Goal: Task Accomplishment & Management: Use online tool/utility

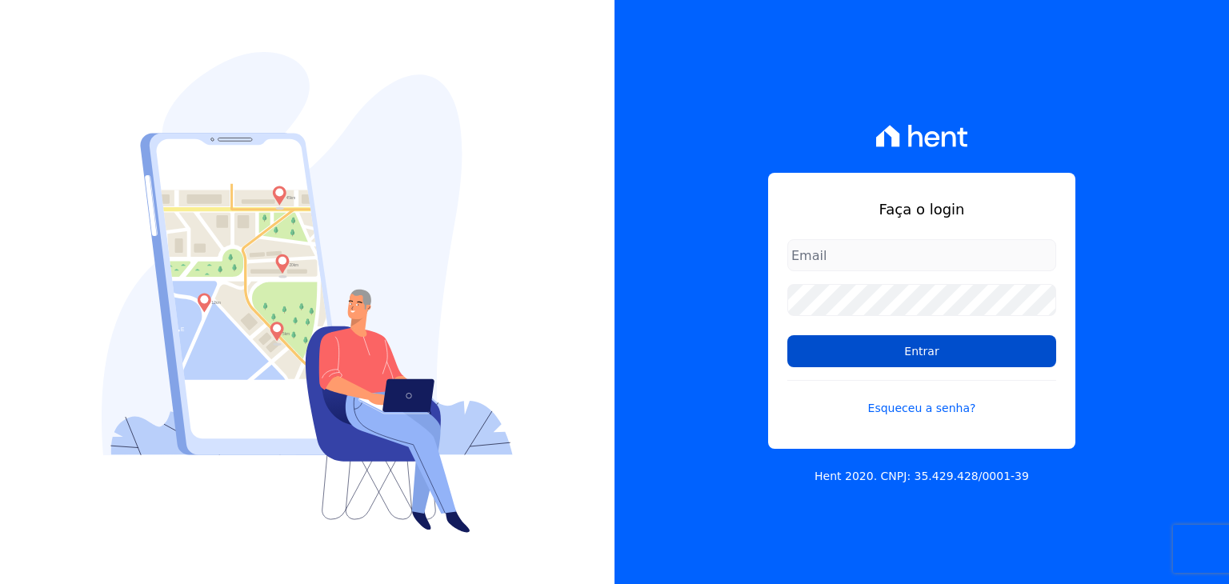
type input "[EMAIL_ADDRESS][DOMAIN_NAME]"
click at [941, 343] on input "Entrar" at bounding box center [922, 351] width 269 height 32
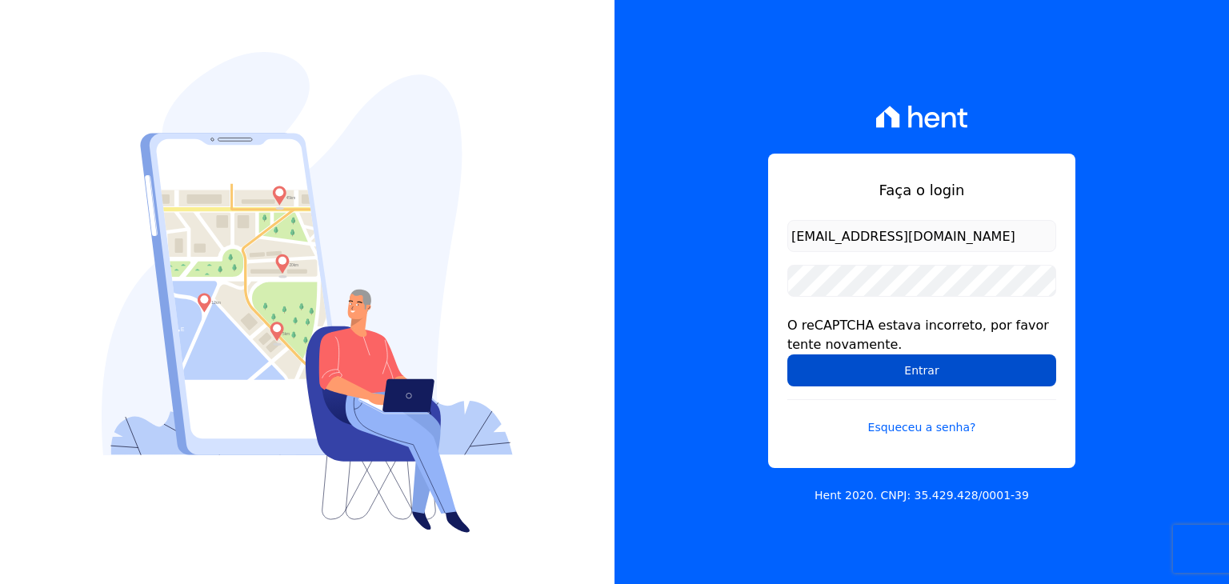
click at [819, 375] on input "Entrar" at bounding box center [922, 371] width 269 height 32
click at [879, 371] on input "Entrar" at bounding box center [922, 371] width 269 height 32
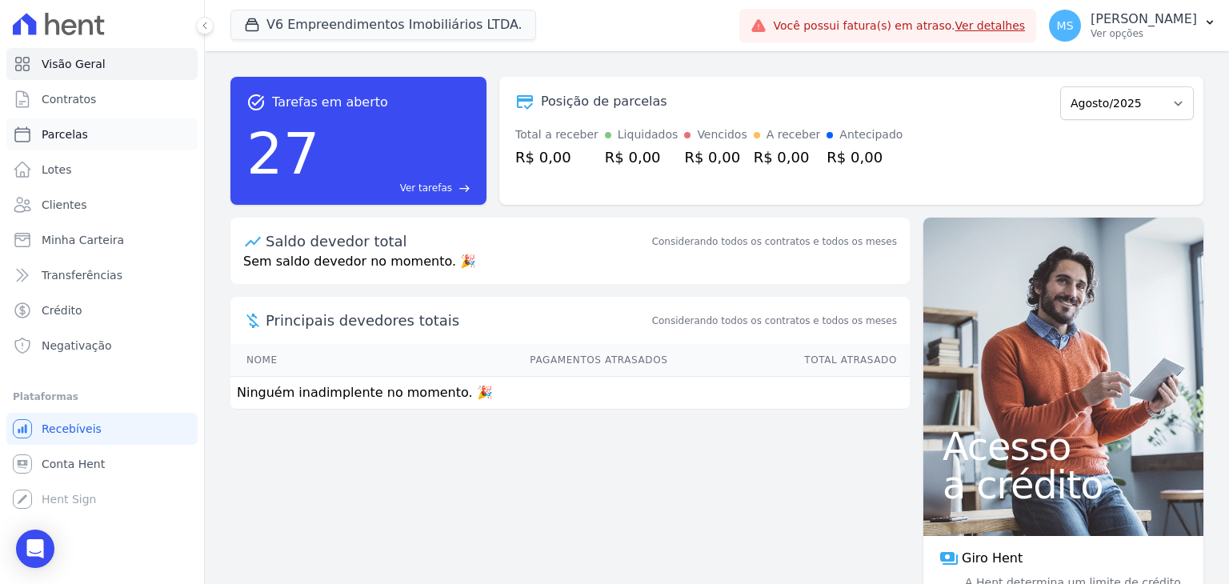
click at [57, 129] on span "Parcelas" at bounding box center [65, 134] width 46 height 16
select select
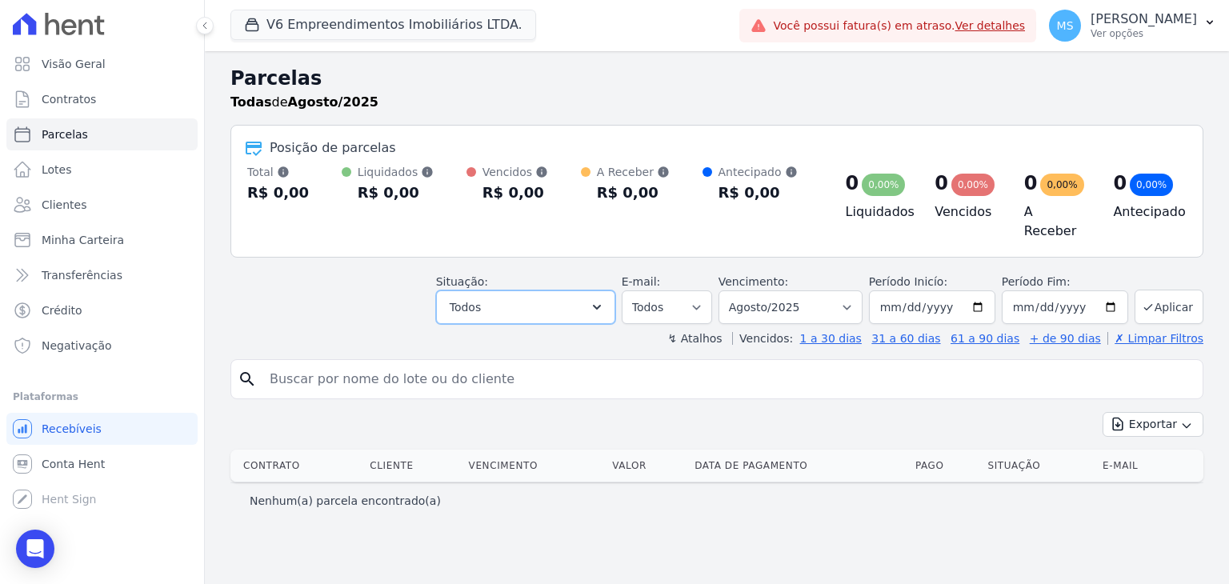
click at [481, 302] on span "Todos" at bounding box center [465, 307] width 31 height 19
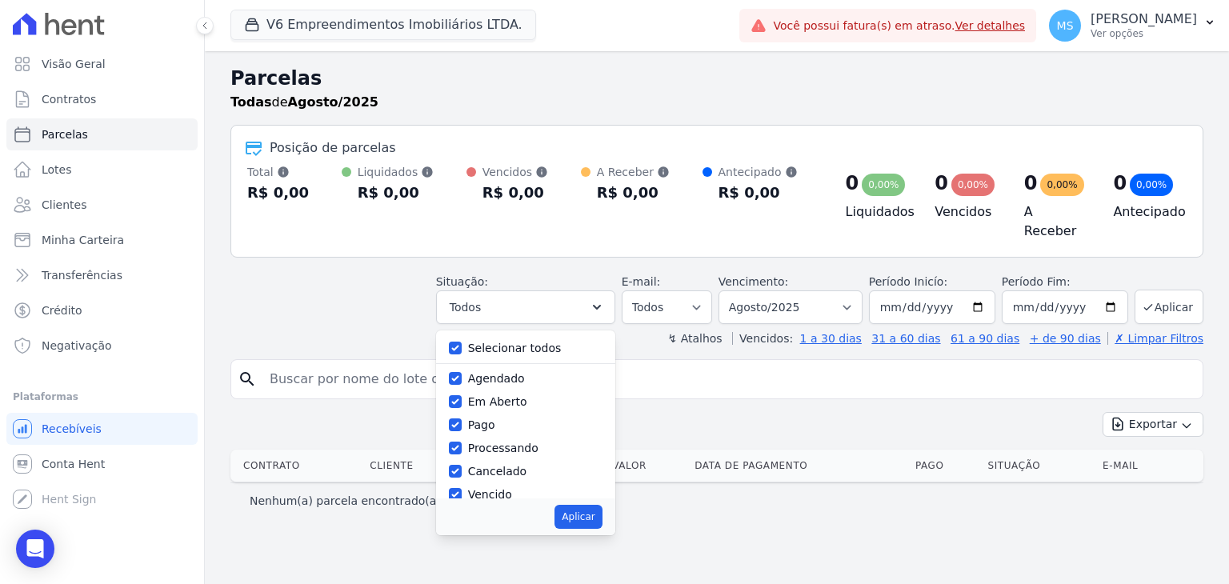
click at [514, 345] on label "Selecionar todos" at bounding box center [515, 348] width 94 height 13
click at [462, 345] on input "Selecionar todos" at bounding box center [455, 348] width 13 height 13
checkbox input "false"
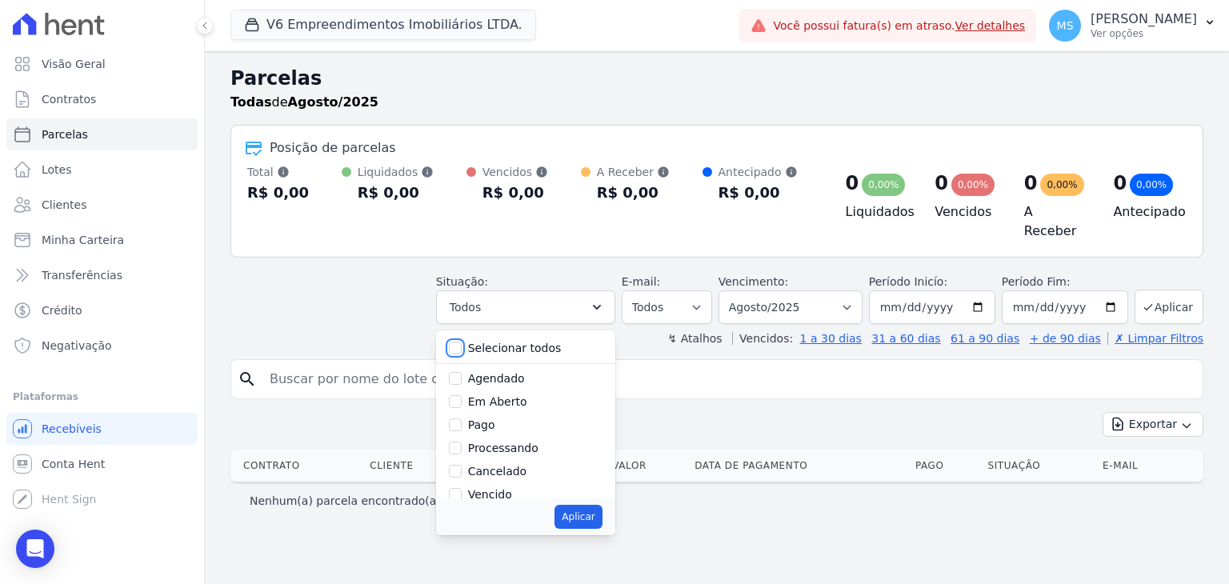
checkbox input "false"
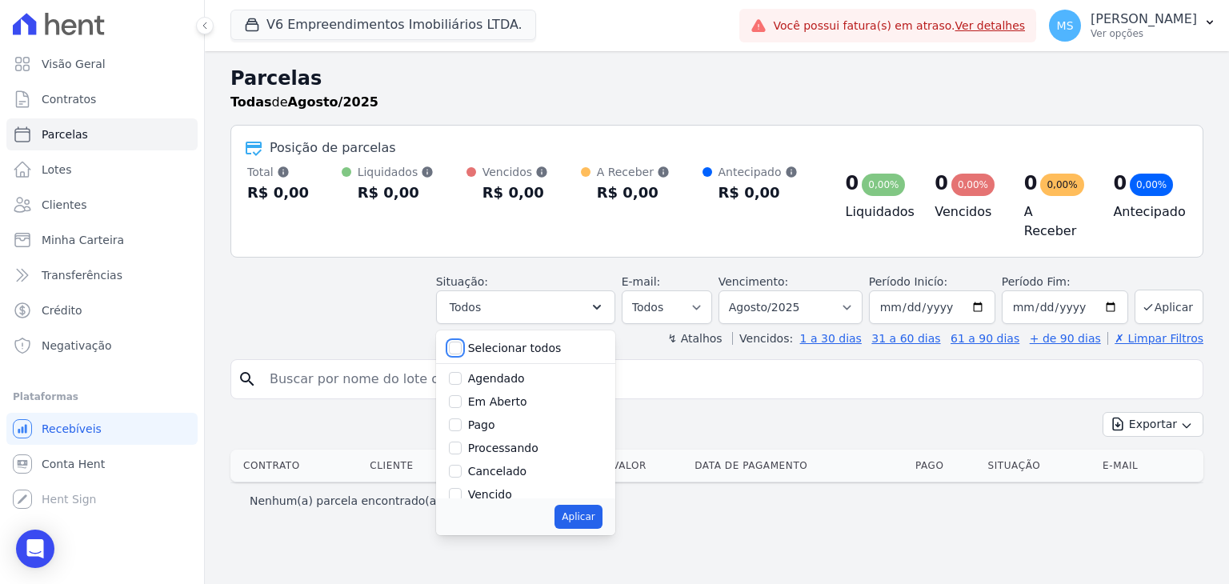
checkbox input "false"
click at [495, 419] on label "Pago" at bounding box center [481, 425] width 27 height 13
click at [462, 419] on input "Pago" at bounding box center [455, 425] width 13 height 13
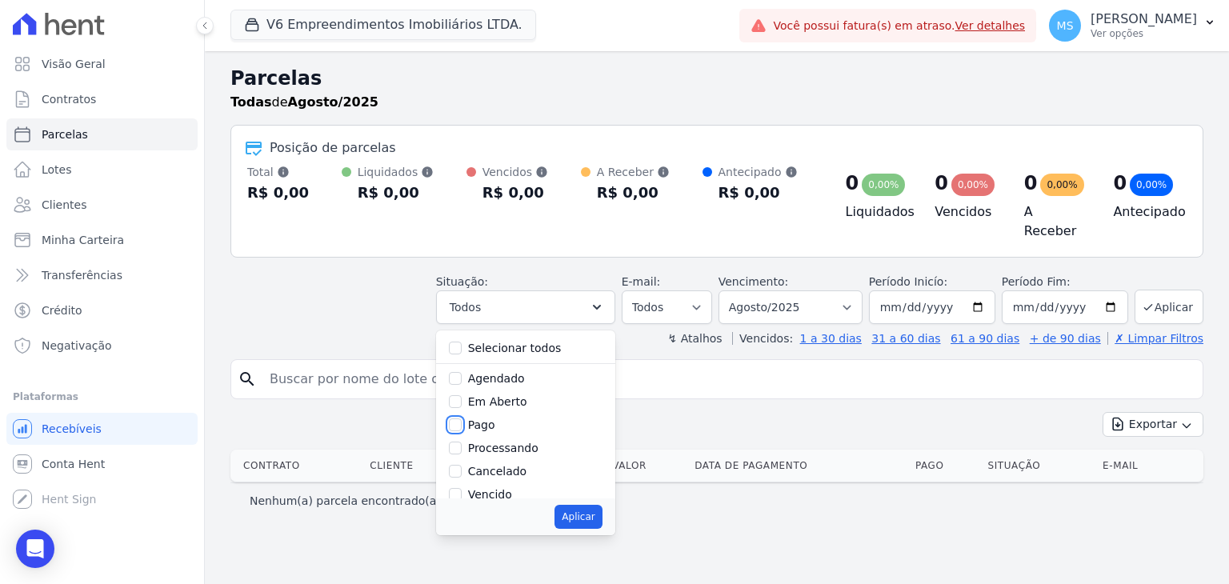
checkbox input "true"
click at [513, 442] on label "Processando" at bounding box center [503, 448] width 70 height 13
click at [462, 442] on input "Processando" at bounding box center [455, 448] width 13 height 13
checkbox input "true"
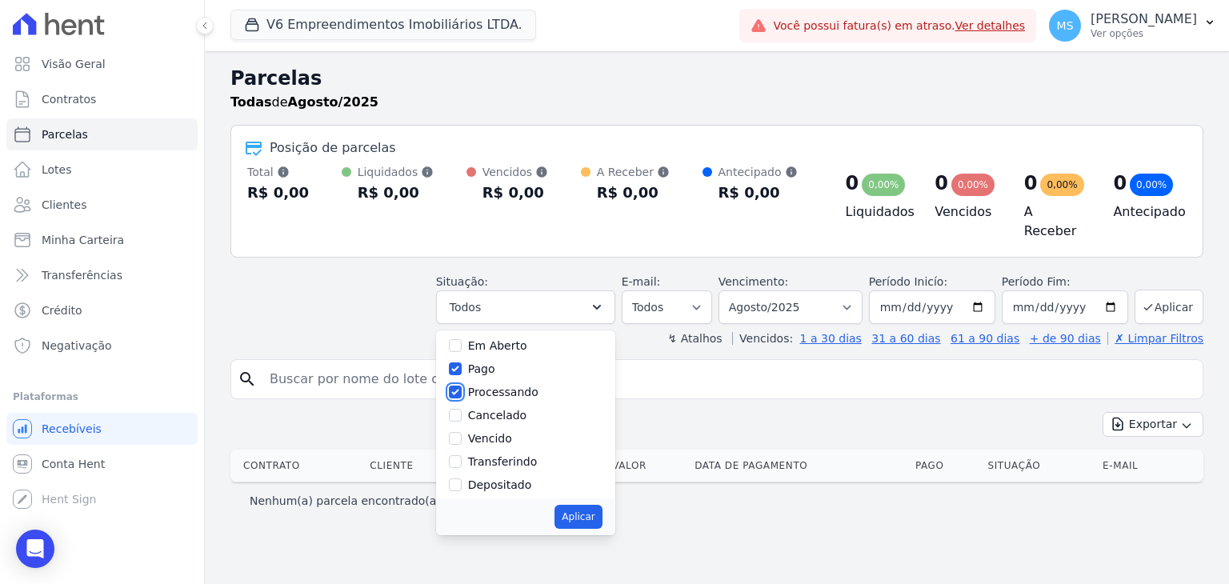
scroll to position [80, 0]
click at [527, 431] on label "Transferindo" at bounding box center [503, 437] width 70 height 13
click at [462, 431] on input "Transferindo" at bounding box center [455, 437] width 13 height 13
checkbox input "true"
click at [525, 455] on label "Depositado" at bounding box center [500, 461] width 64 height 13
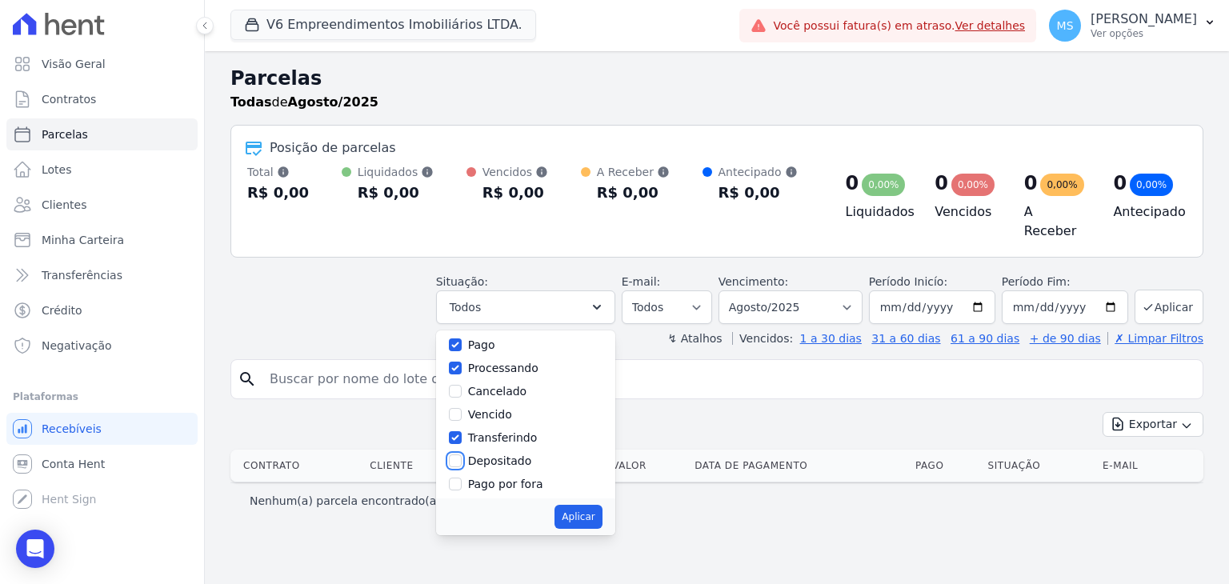
click at [462, 455] on input "Depositado" at bounding box center [455, 461] width 13 height 13
checkbox input "true"
click at [600, 513] on button "Aplicar" at bounding box center [578, 517] width 47 height 24
select select "paid"
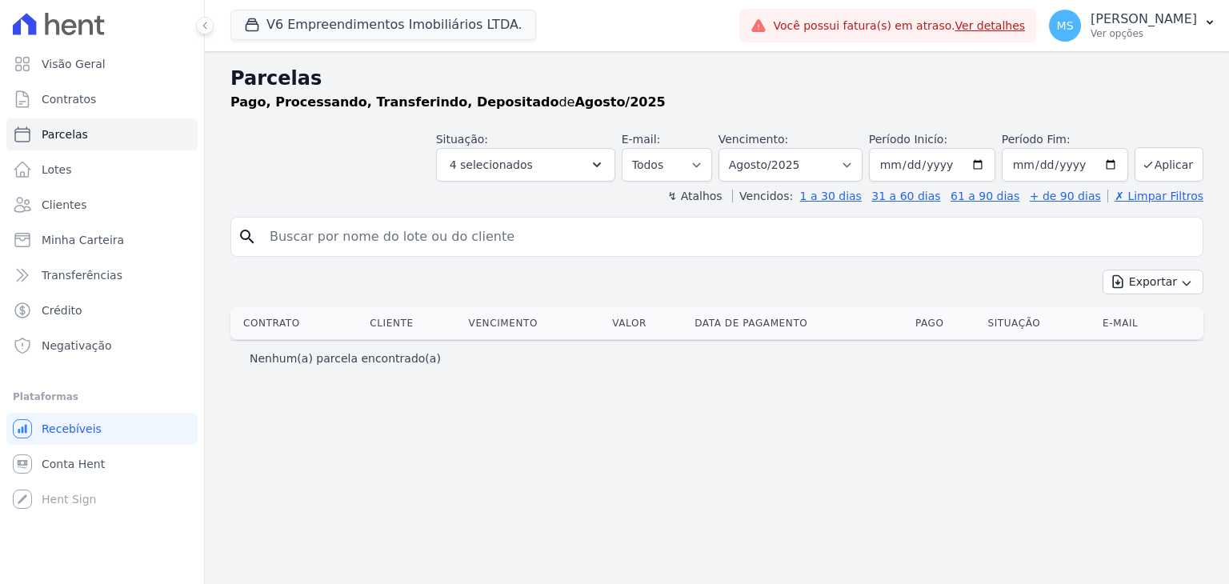
select select
drag, startPoint x: 287, startPoint y: 18, endPoint x: 295, endPoint y: 102, distance: 84.4
click at [287, 18] on button "V6 Empreendimentos Imobiliários LTDA." at bounding box center [384, 25] width 306 height 30
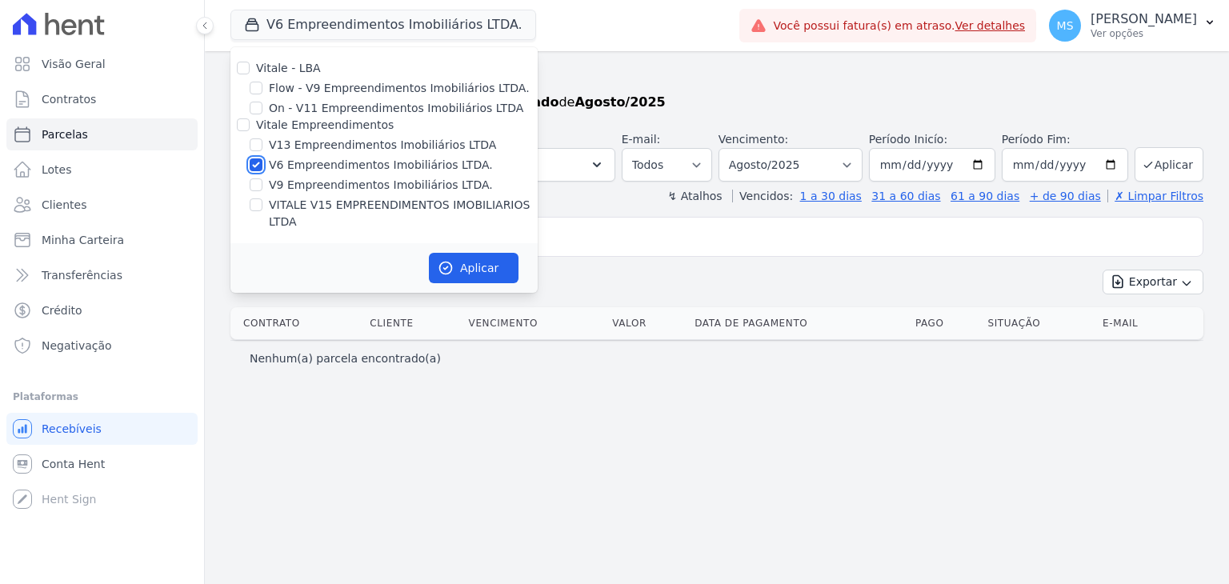
click at [258, 164] on input "V6 Empreendimentos Imobiliários LTDA." at bounding box center [256, 164] width 13 height 13
checkbox input "false"
click at [258, 207] on input "VITALE V15 EMPREENDIMENTOS IMOBILIARIOS LTDA" at bounding box center [256, 204] width 13 height 13
checkbox input "true"
click at [483, 253] on button "Aplicar" at bounding box center [474, 268] width 90 height 30
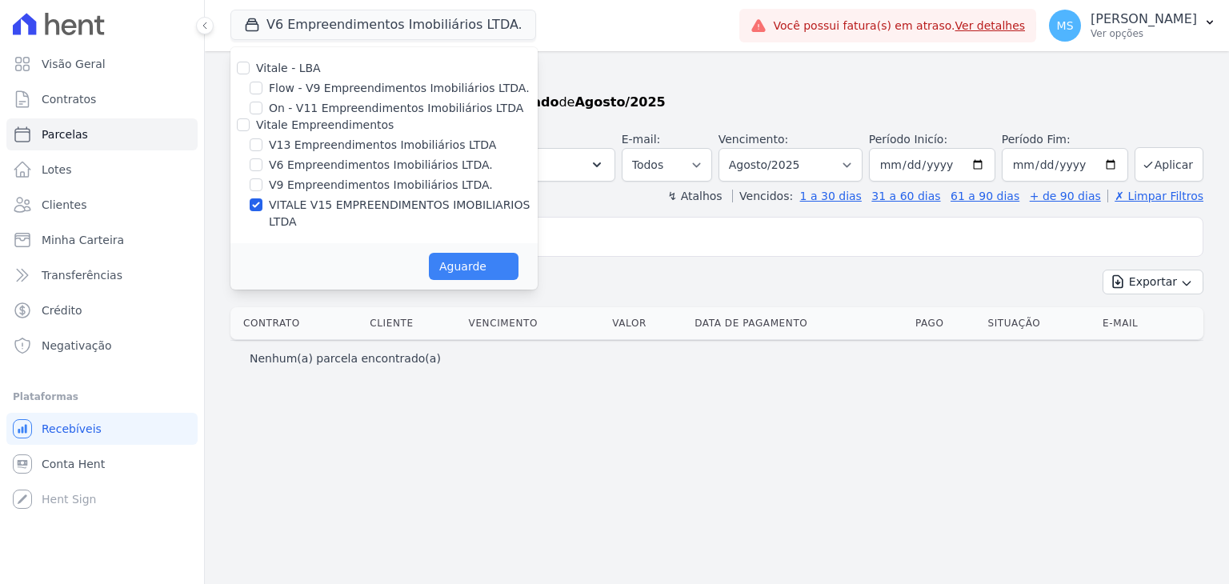
select select
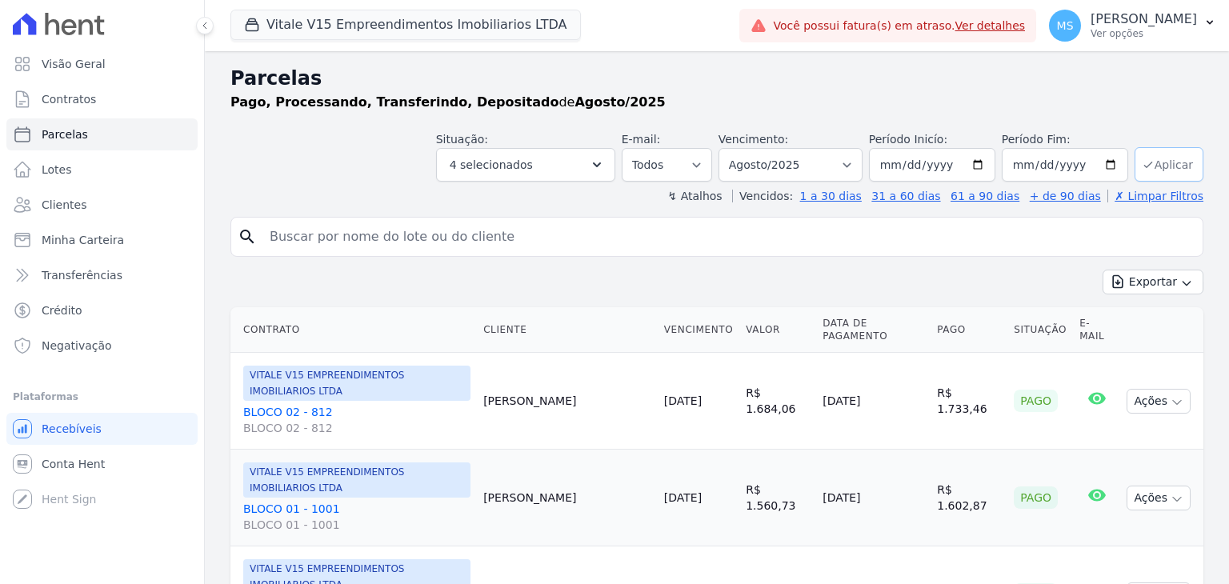
click at [1143, 168] on icon "submit" at bounding box center [1148, 164] width 13 height 13
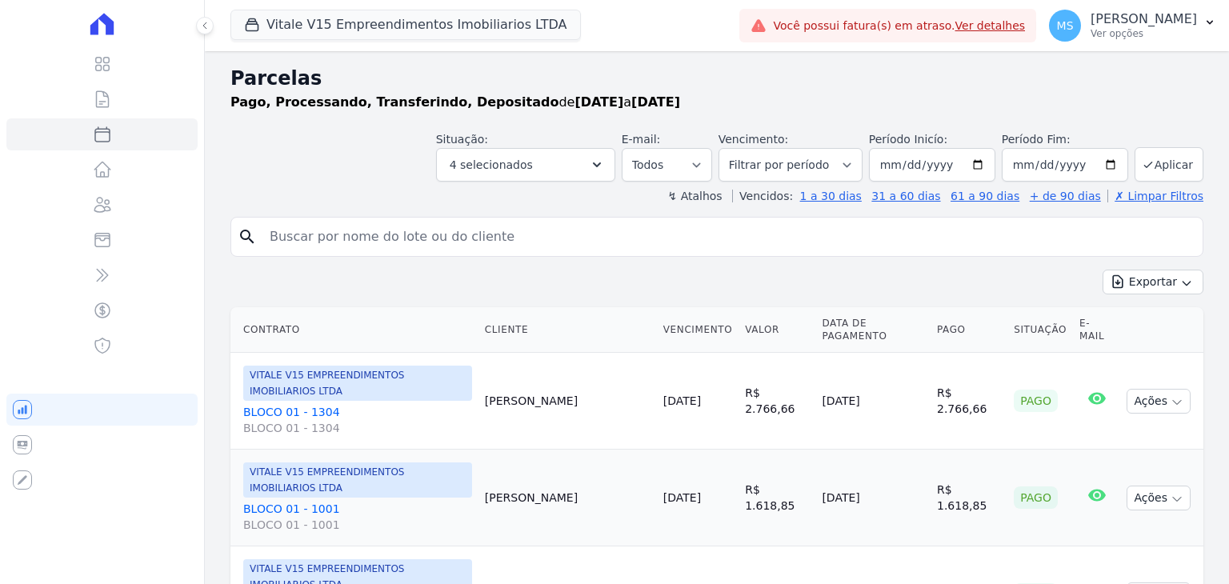
select select
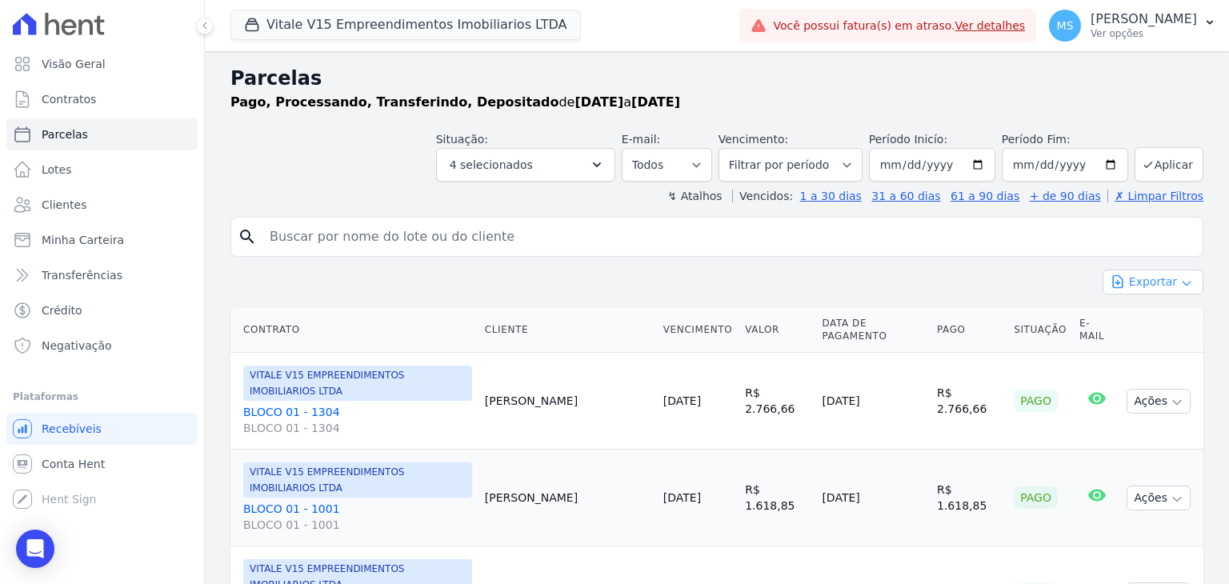
click at [1157, 279] on button "Exportar" at bounding box center [1153, 282] width 101 height 25
click at [1124, 349] on span "Exportar CSV" at bounding box center [1151, 347] width 85 height 16
click at [48, 210] on span "Clientes" at bounding box center [64, 205] width 45 height 16
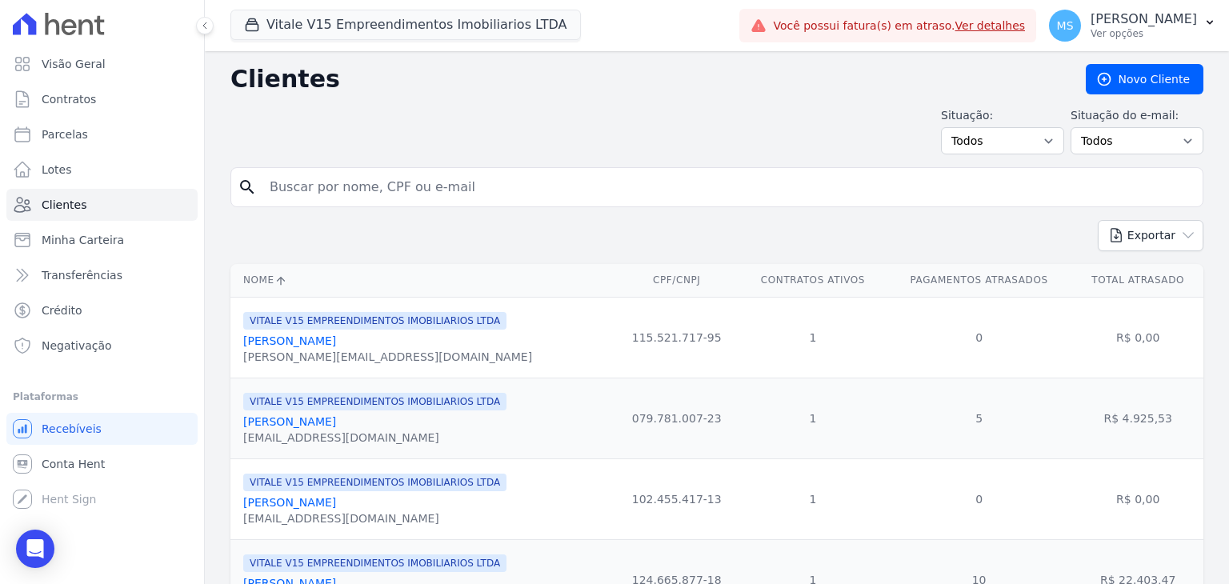
click at [320, 189] on input "search" at bounding box center [728, 187] width 936 height 32
type input "diego pereira"
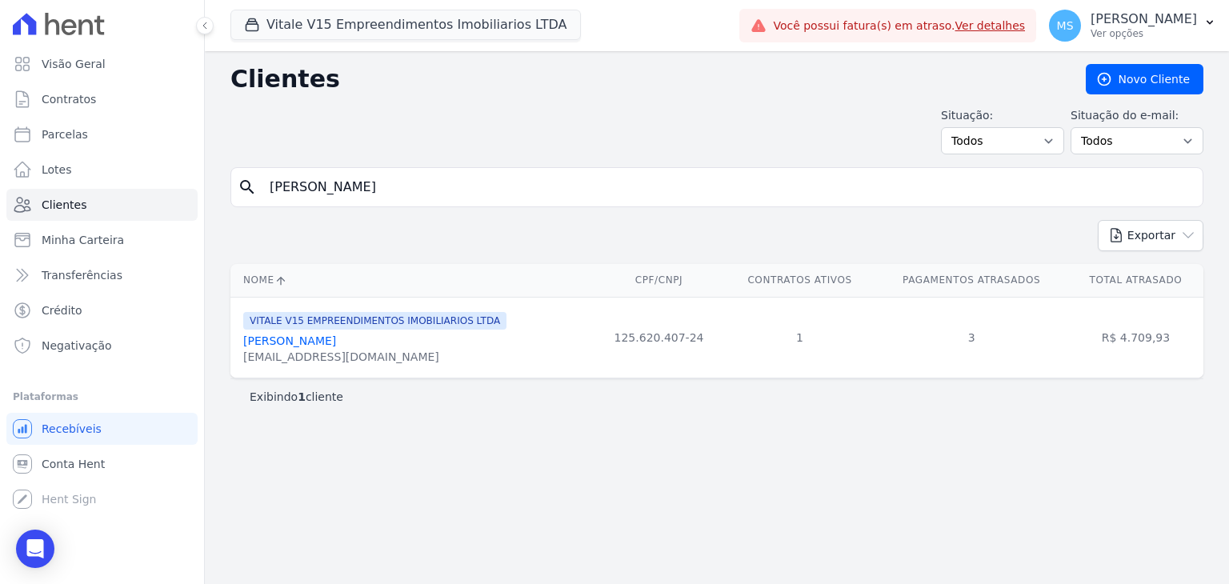
click at [302, 347] on link "Diego Pereira Oliveira Santos" at bounding box center [289, 341] width 93 height 13
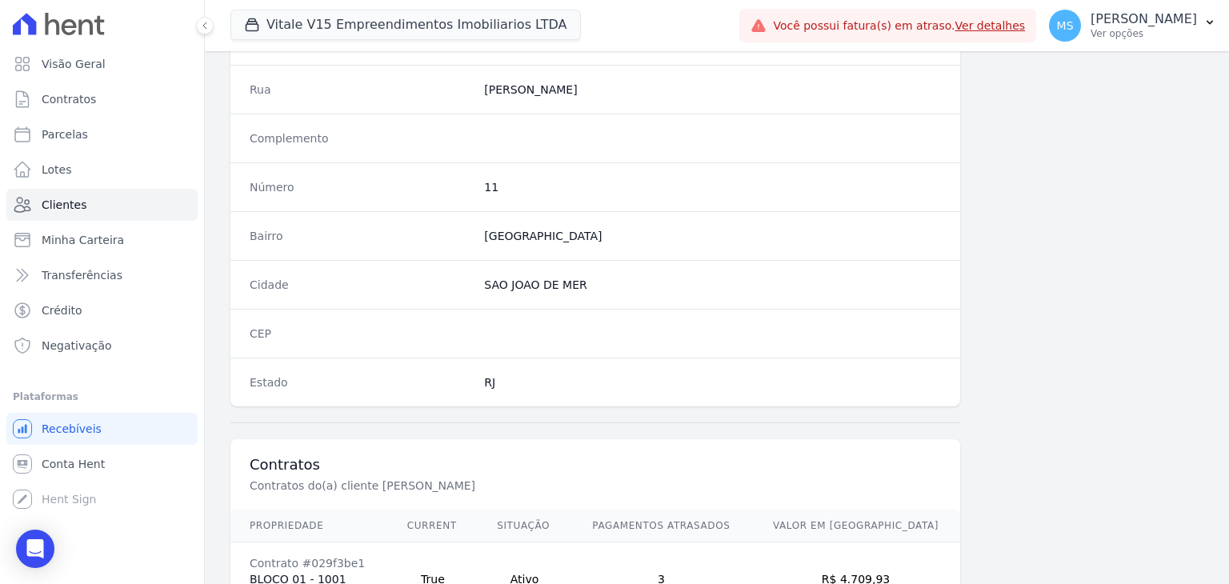
scroll to position [880, 0]
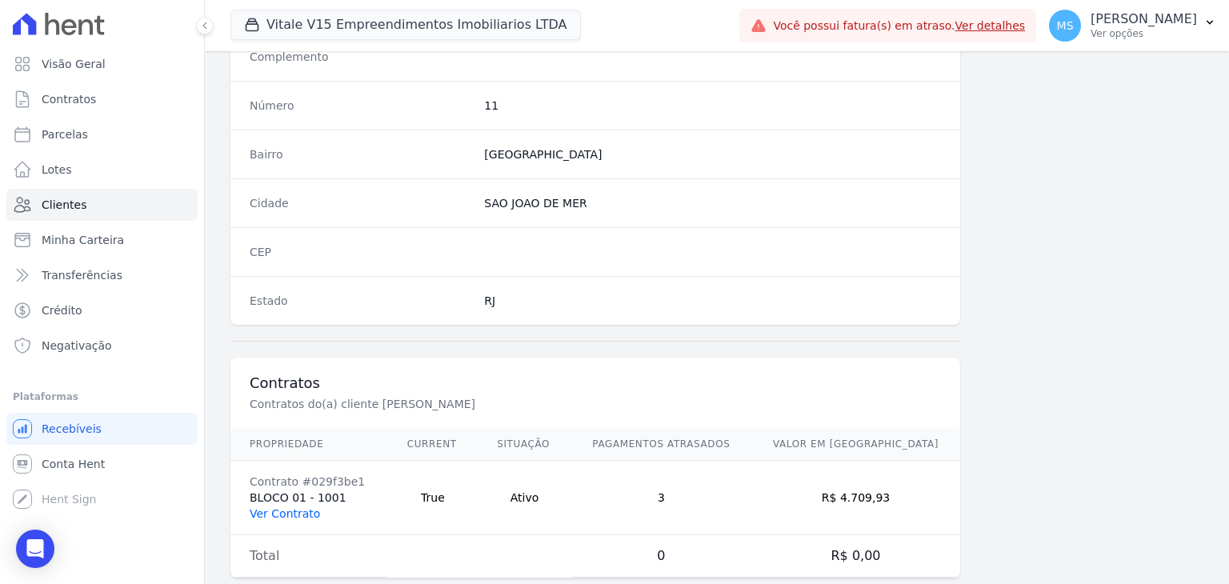
click at [287, 507] on link "Ver Contrato" at bounding box center [285, 513] width 70 height 13
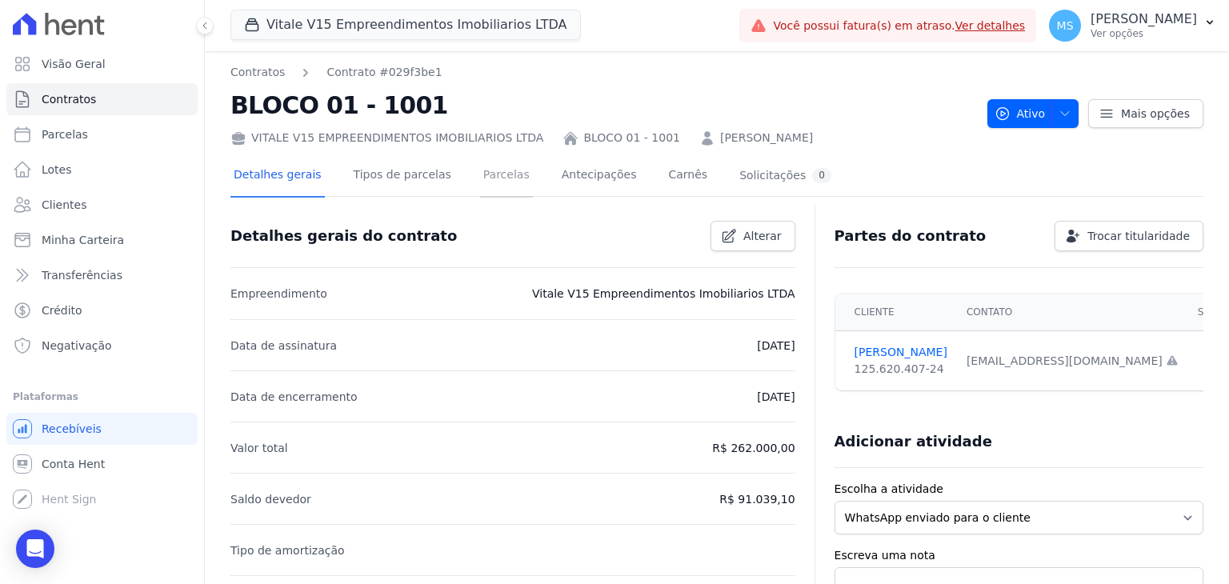
click at [492, 175] on link "Parcelas" at bounding box center [506, 176] width 53 height 42
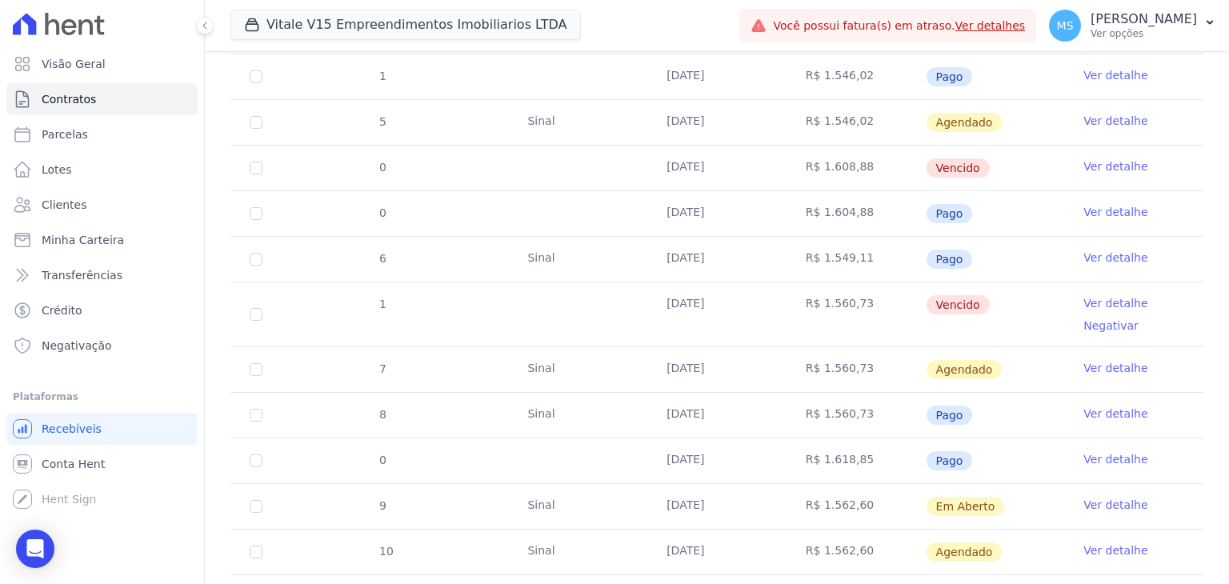
scroll to position [480, 0]
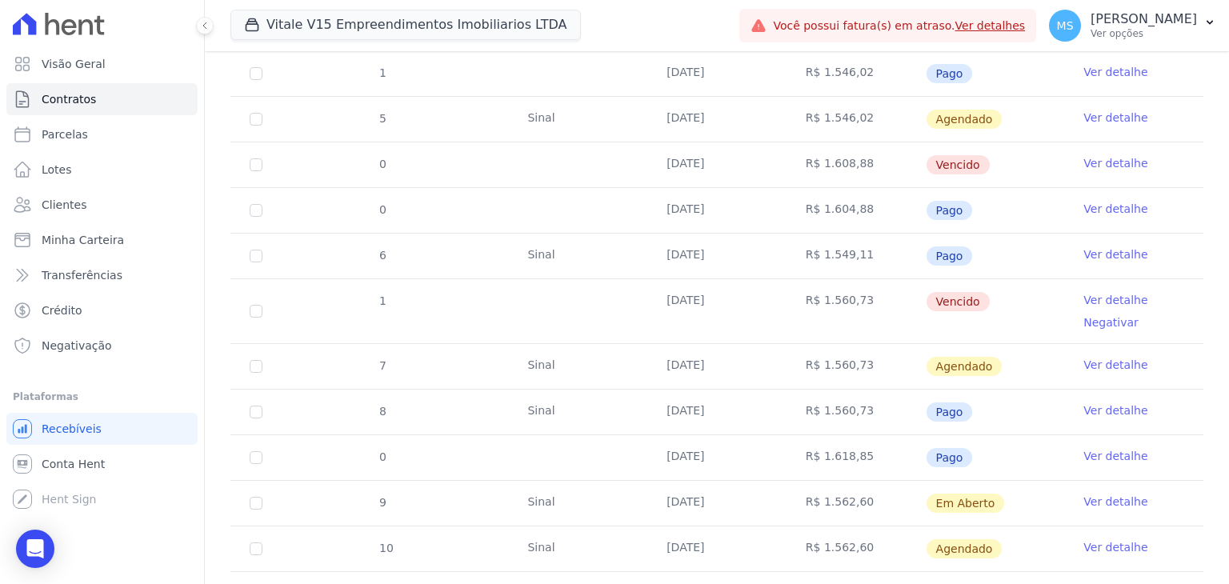
click at [1097, 413] on link "Ver detalhe" at bounding box center [1116, 411] width 64 height 16
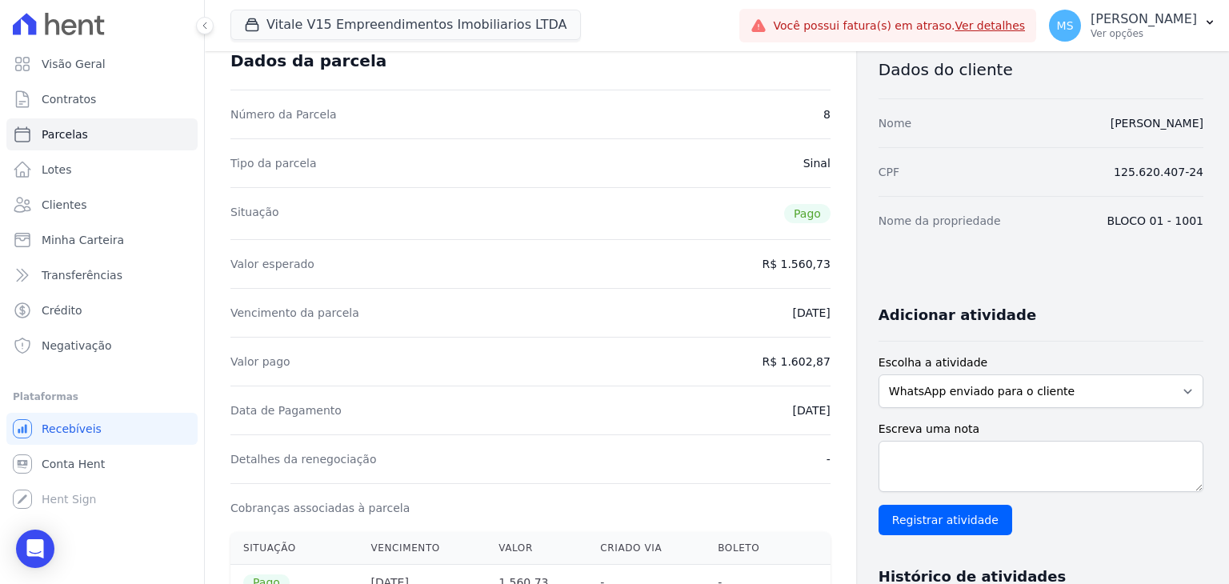
scroll to position [160, 0]
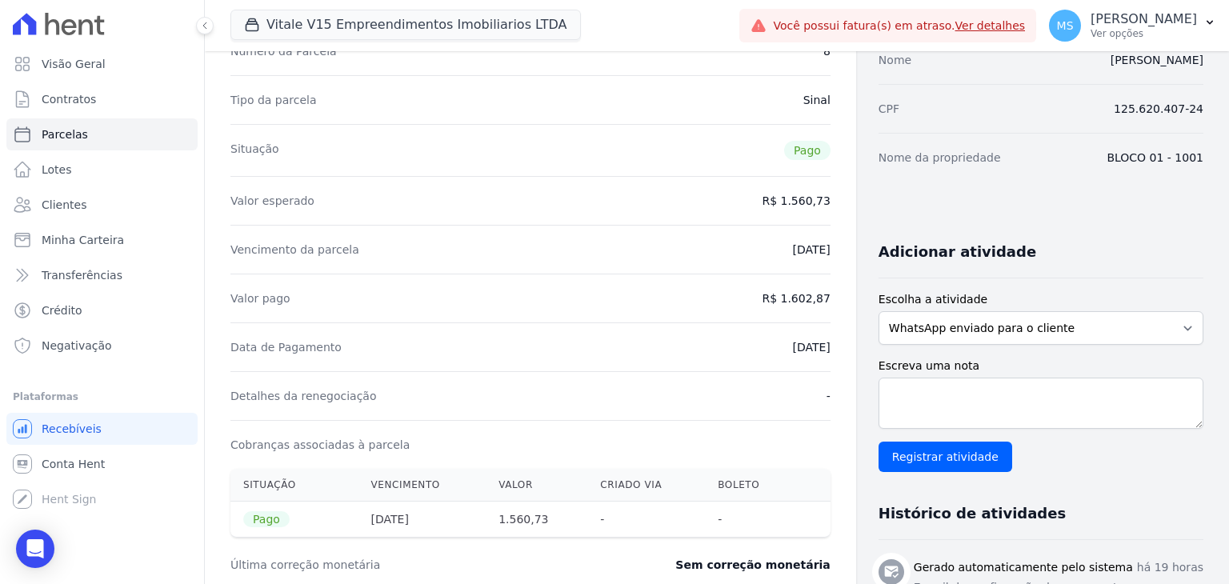
drag, startPoint x: 775, startPoint y: 298, endPoint x: 828, endPoint y: 300, distance: 53.7
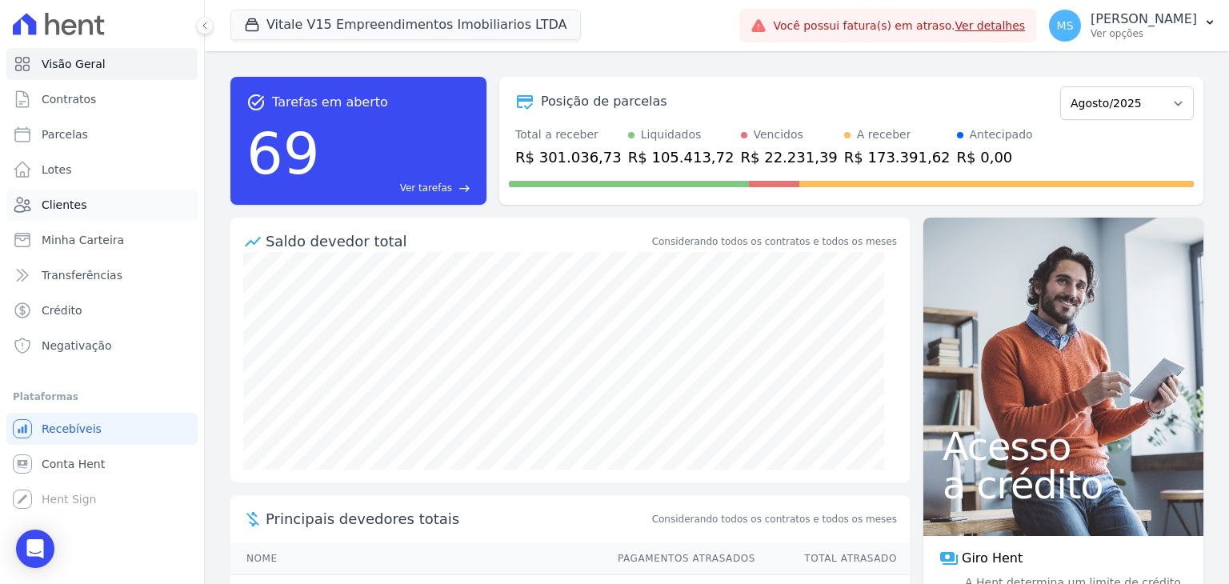
click at [46, 202] on span "Clientes" at bounding box center [64, 205] width 45 height 16
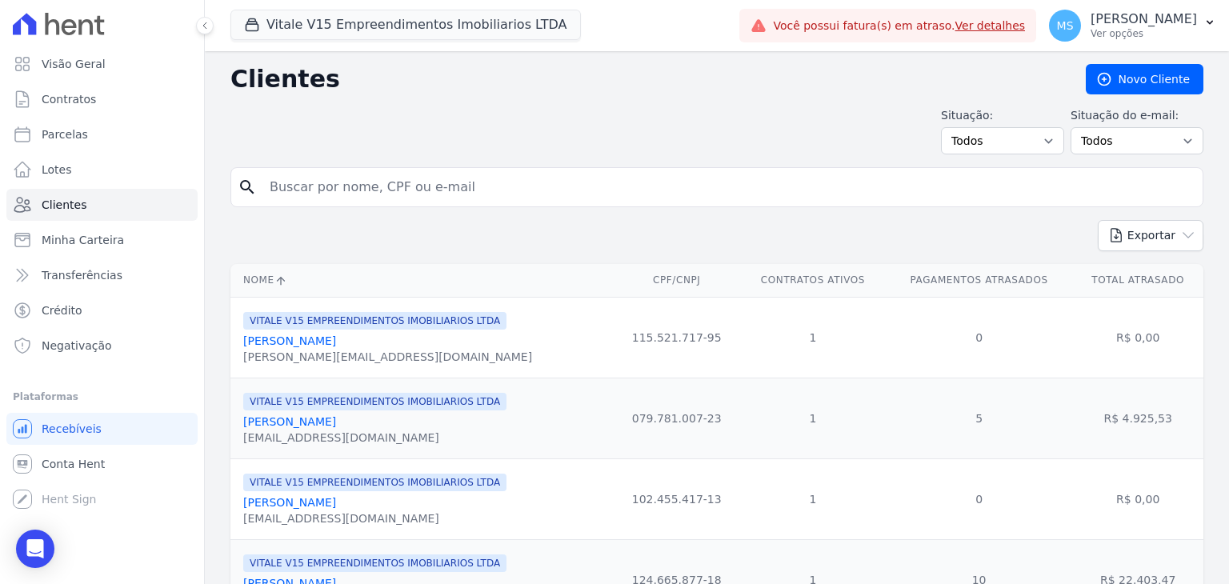
click at [306, 186] on input "search" at bounding box center [728, 187] width 936 height 32
type input "[PERSON_NAME]"
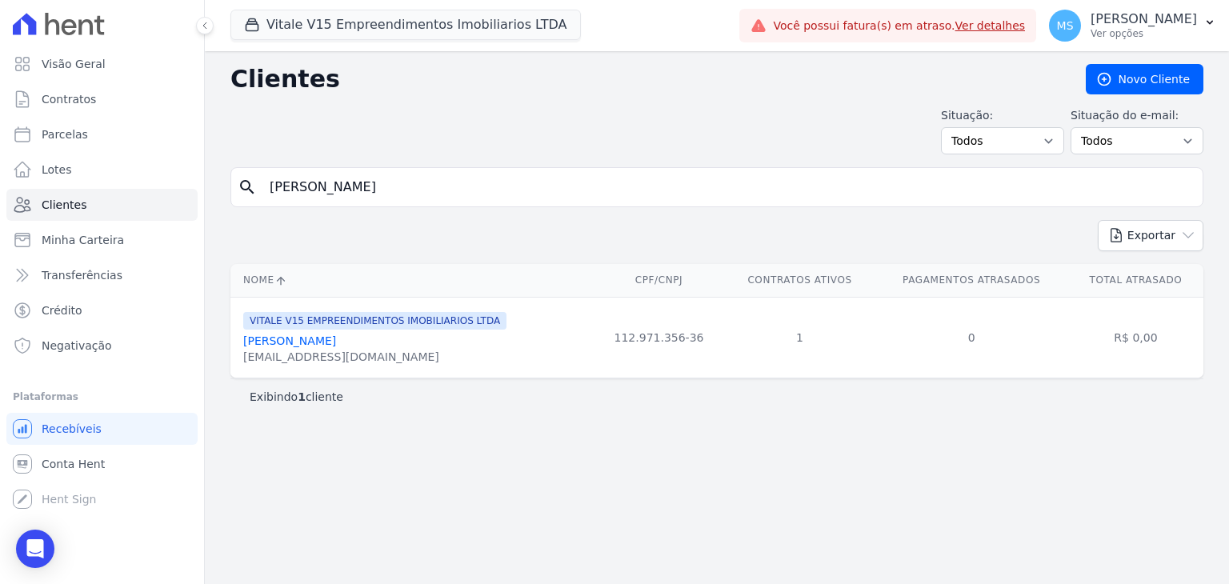
click at [336, 341] on link "[PERSON_NAME]" at bounding box center [289, 341] width 93 height 13
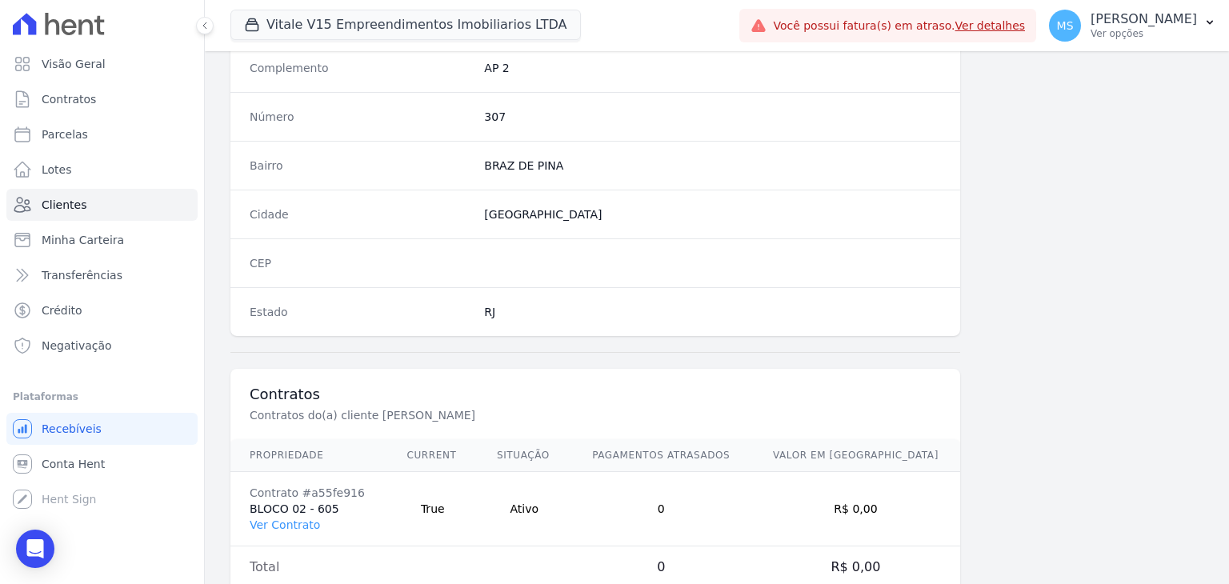
scroll to position [908, 0]
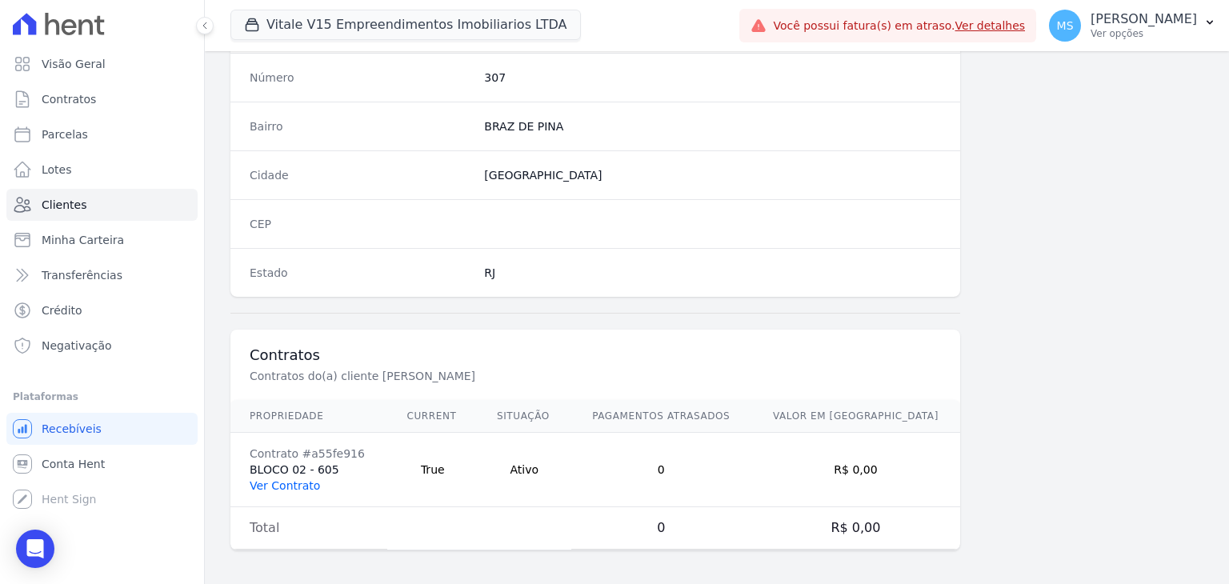
click at [299, 484] on link "Ver Contrato" at bounding box center [285, 485] width 70 height 13
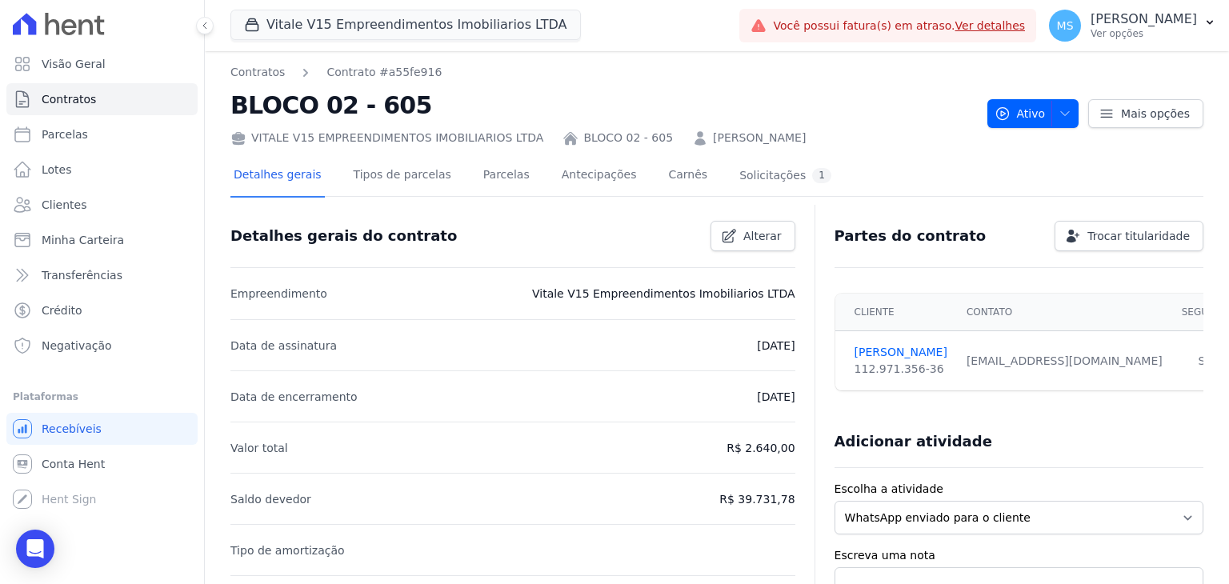
click at [458, 180] on div "Detalhes gerais Tipos de parcelas [GEOGRAPHIC_DATA] Antecipações Carnês Solicit…" at bounding box center [533, 176] width 604 height 42
click at [480, 182] on link "Parcelas" at bounding box center [506, 176] width 53 height 42
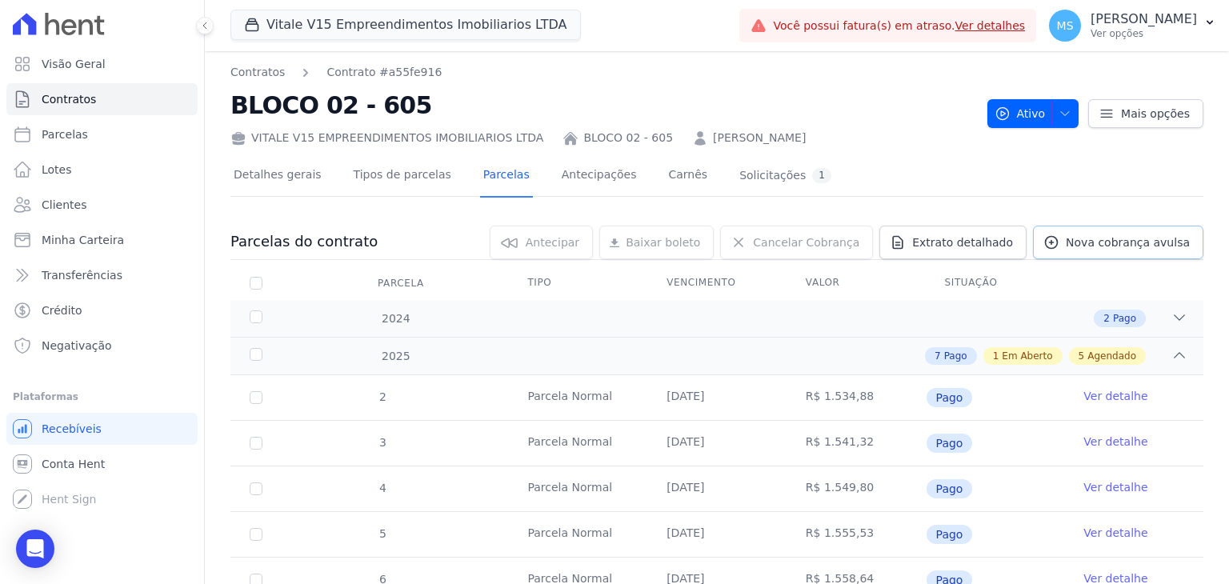
click at [1117, 238] on span "Nova cobrança avulsa" at bounding box center [1128, 243] width 124 height 16
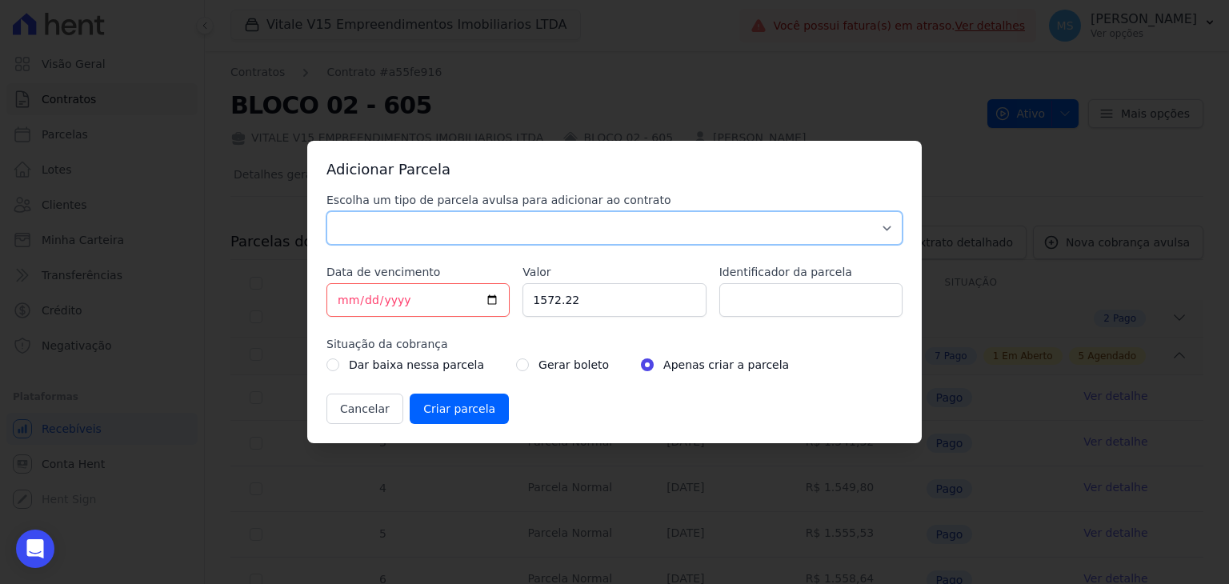
click at [414, 222] on select "Parcela Normal Sinal Caução Intercalada Chaves Pré Chaves Pós Chaves Taxas Quit…" at bounding box center [615, 228] width 576 height 34
select select "others"
click at [327, 211] on select "Parcela Normal Sinal Caução Intercalada Chaves Pré Chaves Pós Chaves Taxas Quit…" at bounding box center [615, 228] width 576 height 34
click at [339, 291] on input "[DATE]" at bounding box center [418, 300] width 183 height 34
drag, startPoint x: 561, startPoint y: 306, endPoint x: 512, endPoint y: 307, distance: 48.8
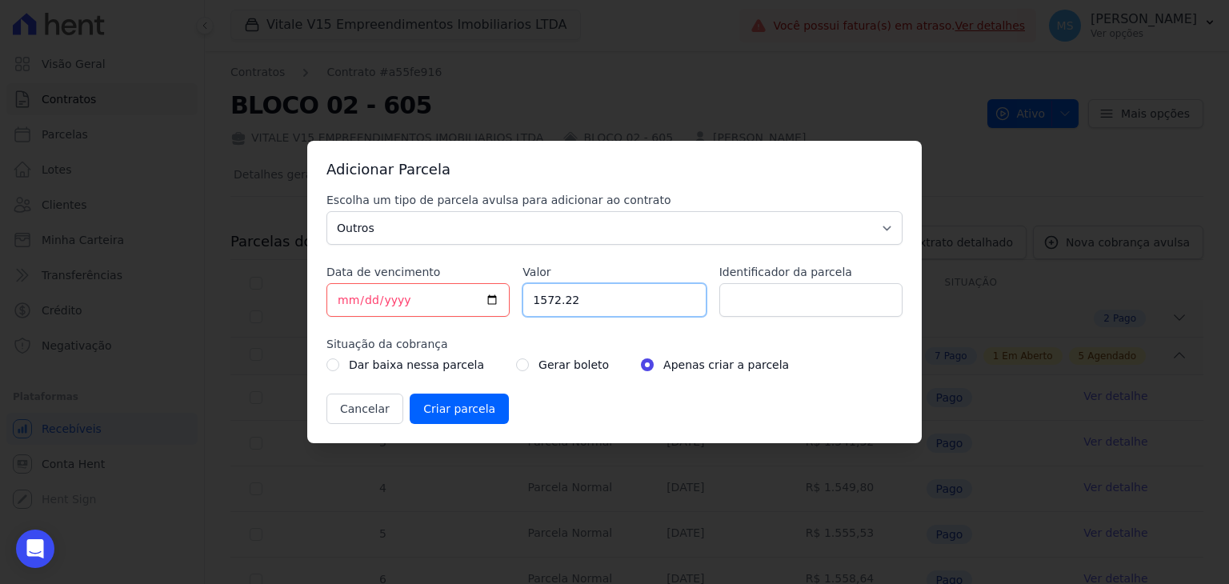
click at [512, 307] on div "Escolha um tipo de parcela avulsa para adicionar ao contrato Parcela Normal Sin…" at bounding box center [615, 308] width 576 height 232
click at [779, 305] on input "Identificador da parcela" at bounding box center [811, 300] width 183 height 34
type input "BOLETO AVULSO - ACORDO - 250123"
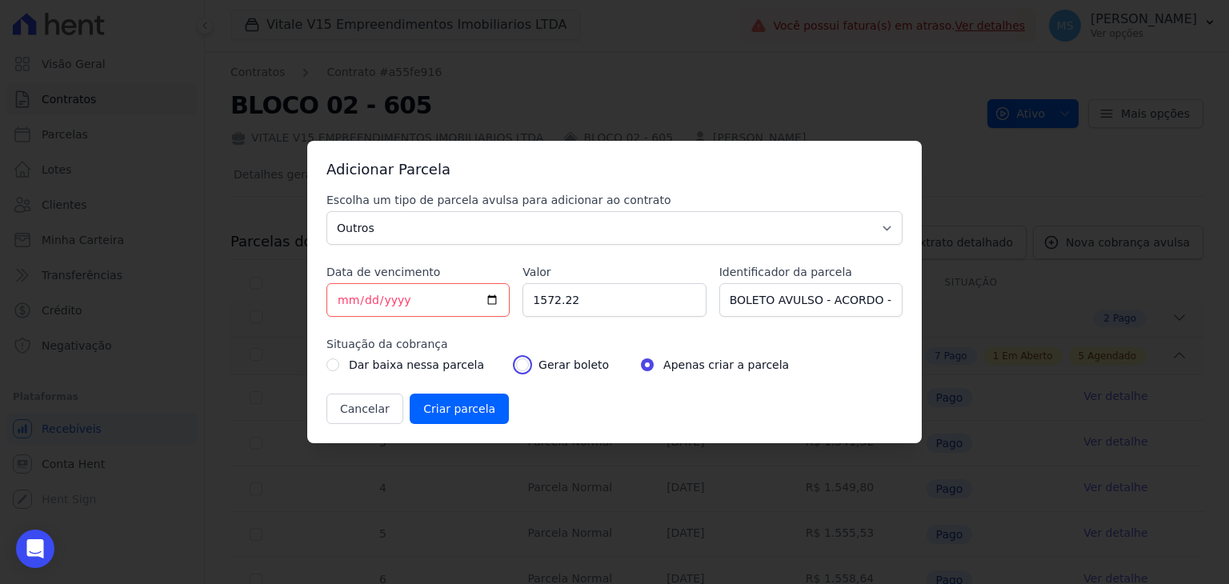
click at [516, 363] on input "radio" at bounding box center [522, 365] width 13 height 13
radio input "true"
click at [468, 411] on input "Criar parcela" at bounding box center [459, 409] width 99 height 30
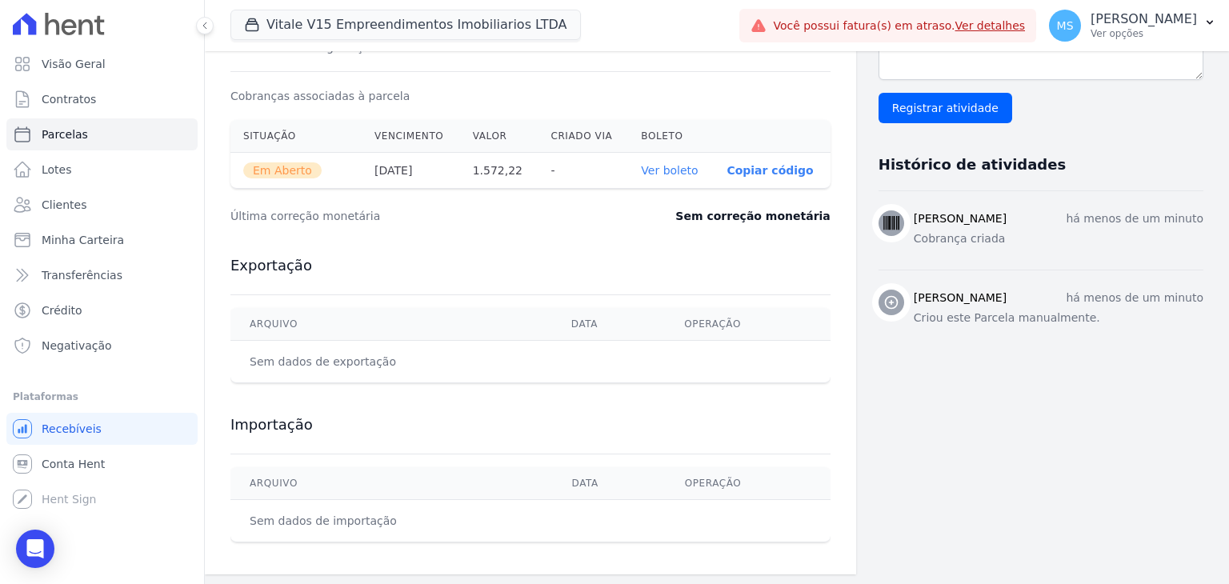
scroll to position [509, 0]
click at [680, 174] on link "Ver boleto" at bounding box center [669, 170] width 57 height 13
